Goal: Task Accomplishment & Management: Use online tool/utility

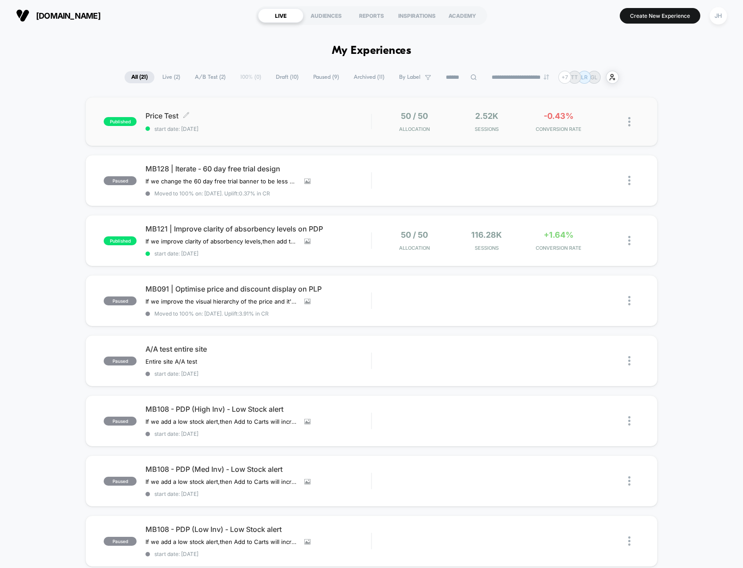
click at [286, 115] on span "Price Test Click to edit experience details" at bounding box center [258, 115] width 226 height 9
